Goal: Task Accomplishment & Management: Use online tool/utility

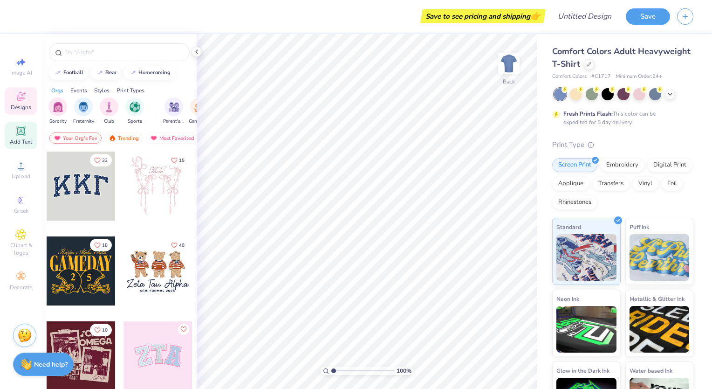
click at [26, 138] on span "Add Text" at bounding box center [21, 141] width 22 height 7
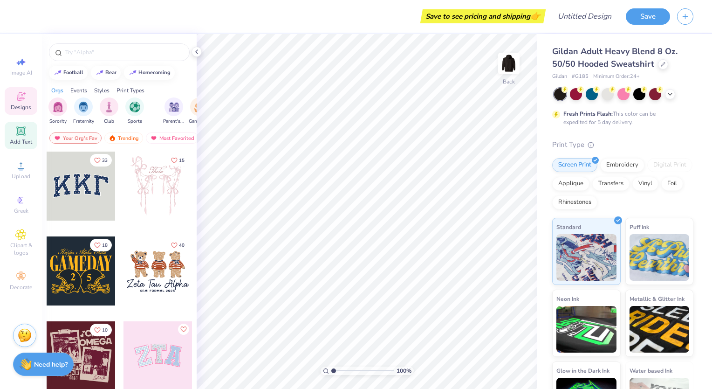
click at [25, 134] on icon at bounding box center [20, 130] width 9 height 9
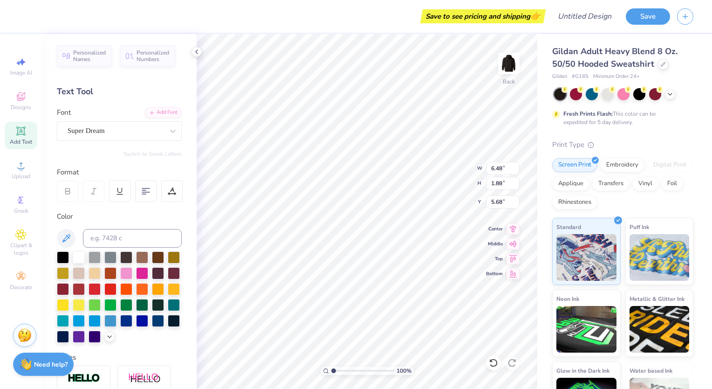
type input "5.68"
type textarea "entertainment management association"
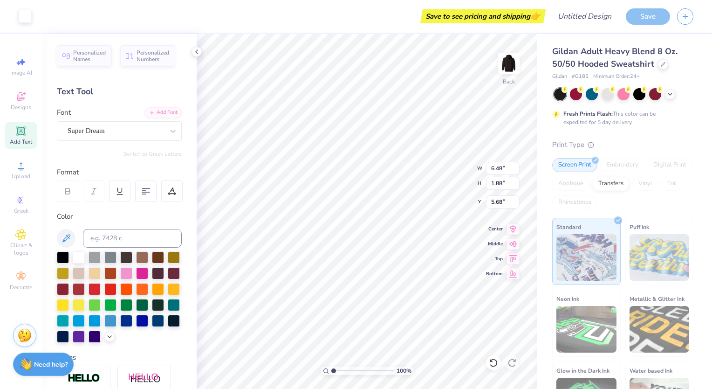
type input "15.47"
type input "0.72"
type input "6.26"
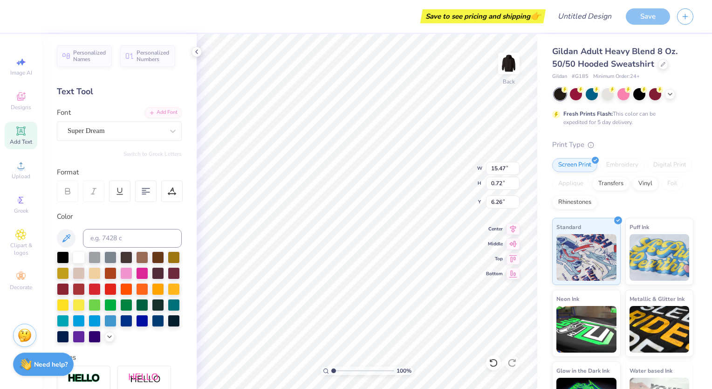
type input "14.10"
type input "0.66"
type input "5.48"
type textarea "entertainment management association."
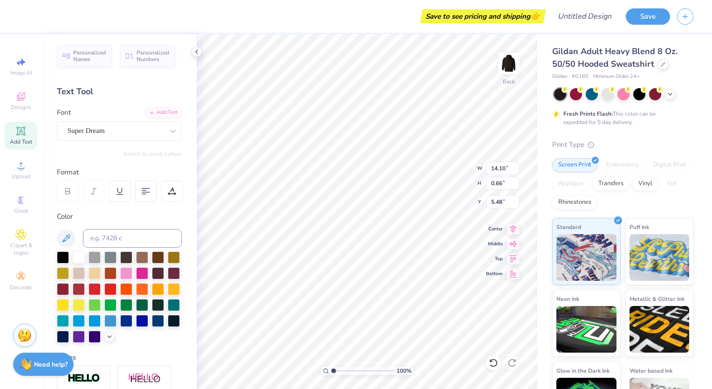
scroll to position [7, 8]
click at [22, 152] on div "Image AI Designs Add Text Upload Greek Clipart & logos Decorate" at bounding box center [21, 174] width 33 height 242
click at [21, 146] on div "Add Text" at bounding box center [21, 136] width 33 height 28
type textarea "X"
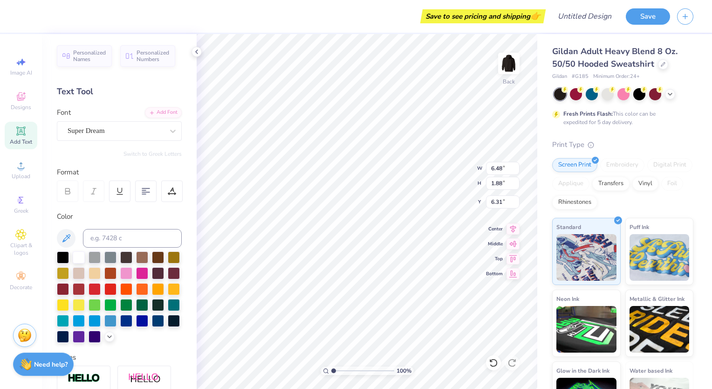
scroll to position [7, 1]
type textarea "MSU"
type input "8.98"
type input "2.30"
type input "0.86"
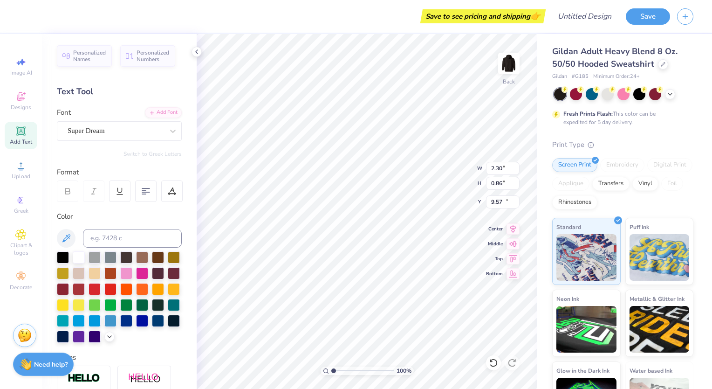
type input "13.14"
type input "1.64"
type input "0.62"
click at [94, 113] on div "Font Super Dream" at bounding box center [119, 124] width 125 height 34
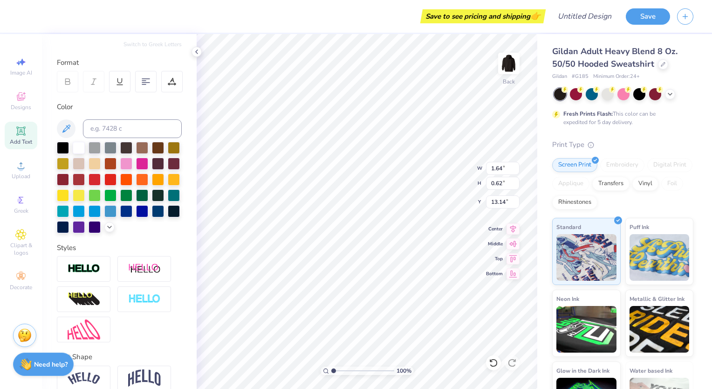
scroll to position [168, 0]
